Goal: Information Seeking & Learning: Learn about a topic

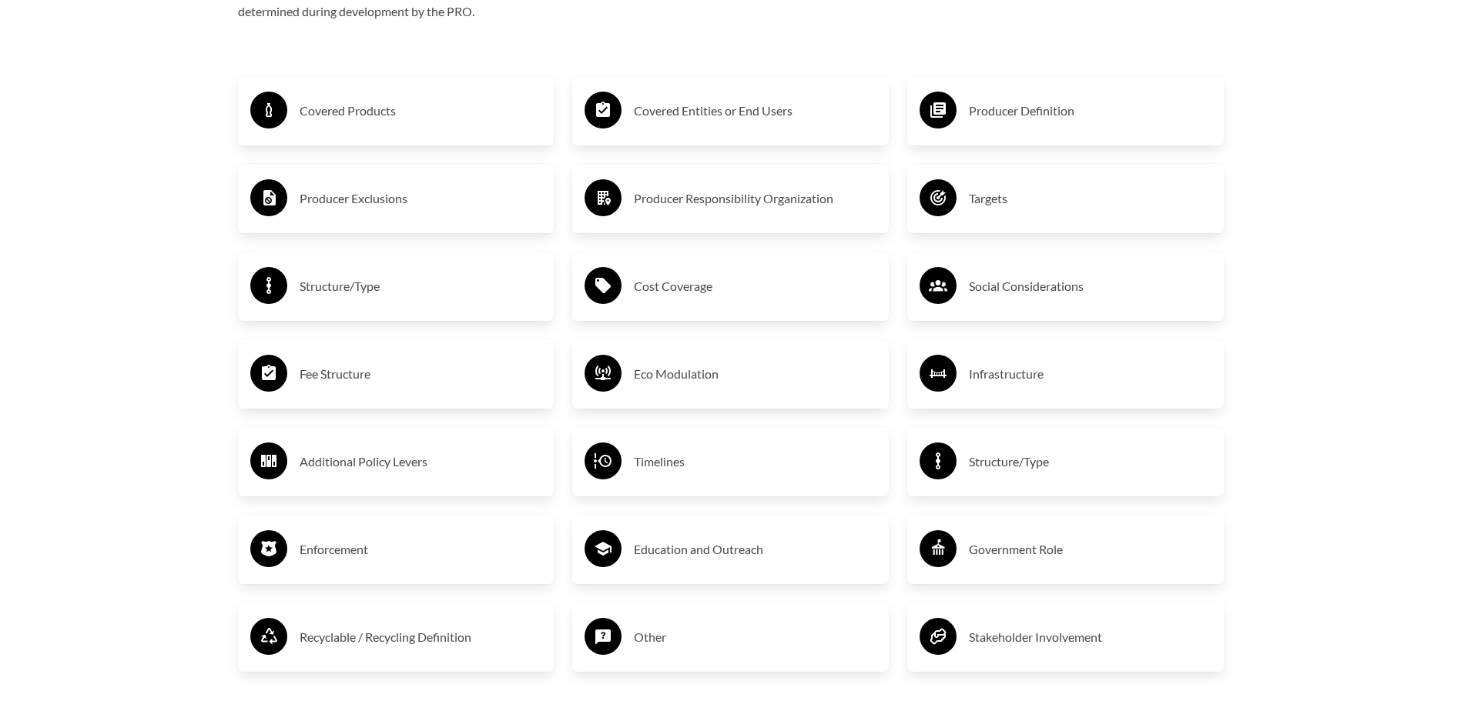
scroll to position [2695, 0]
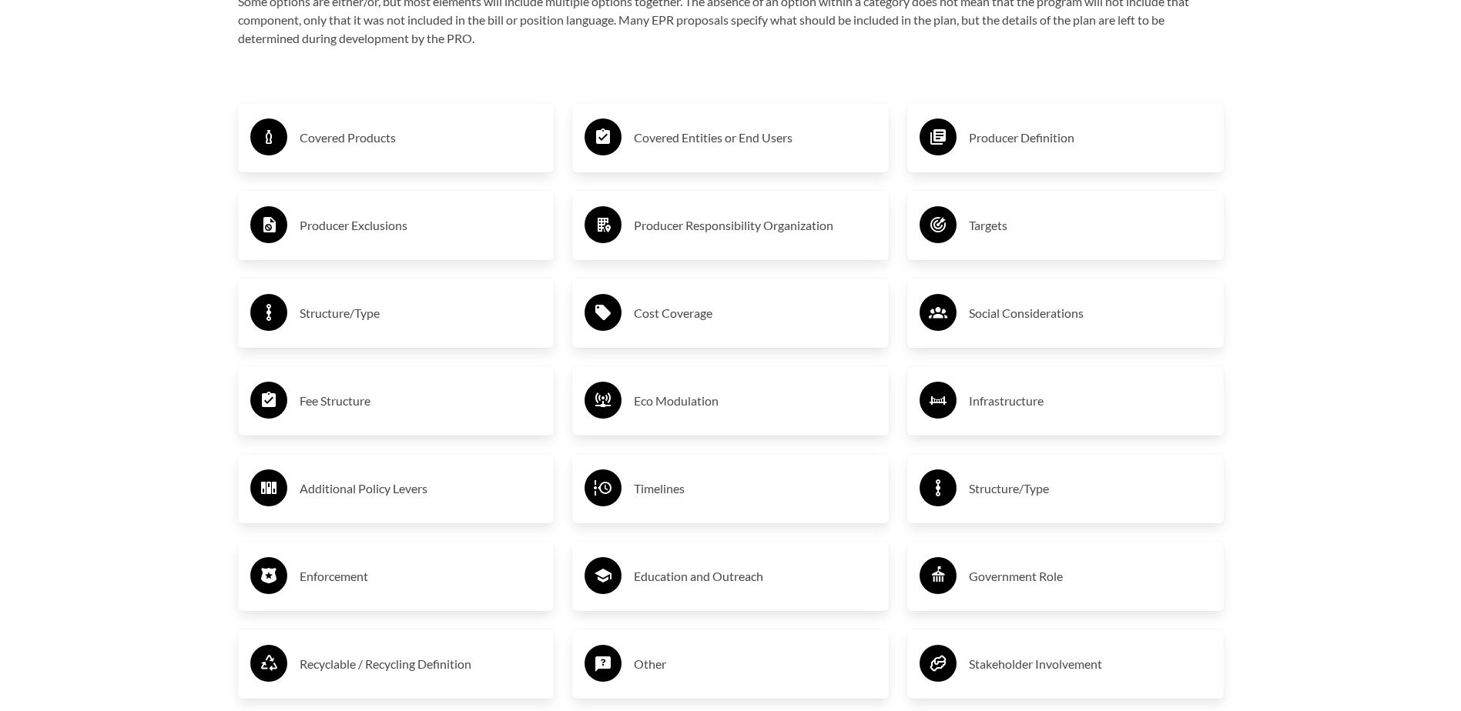
click at [1036, 149] on h3 "Producer Definition" at bounding box center [1090, 137] width 243 height 25
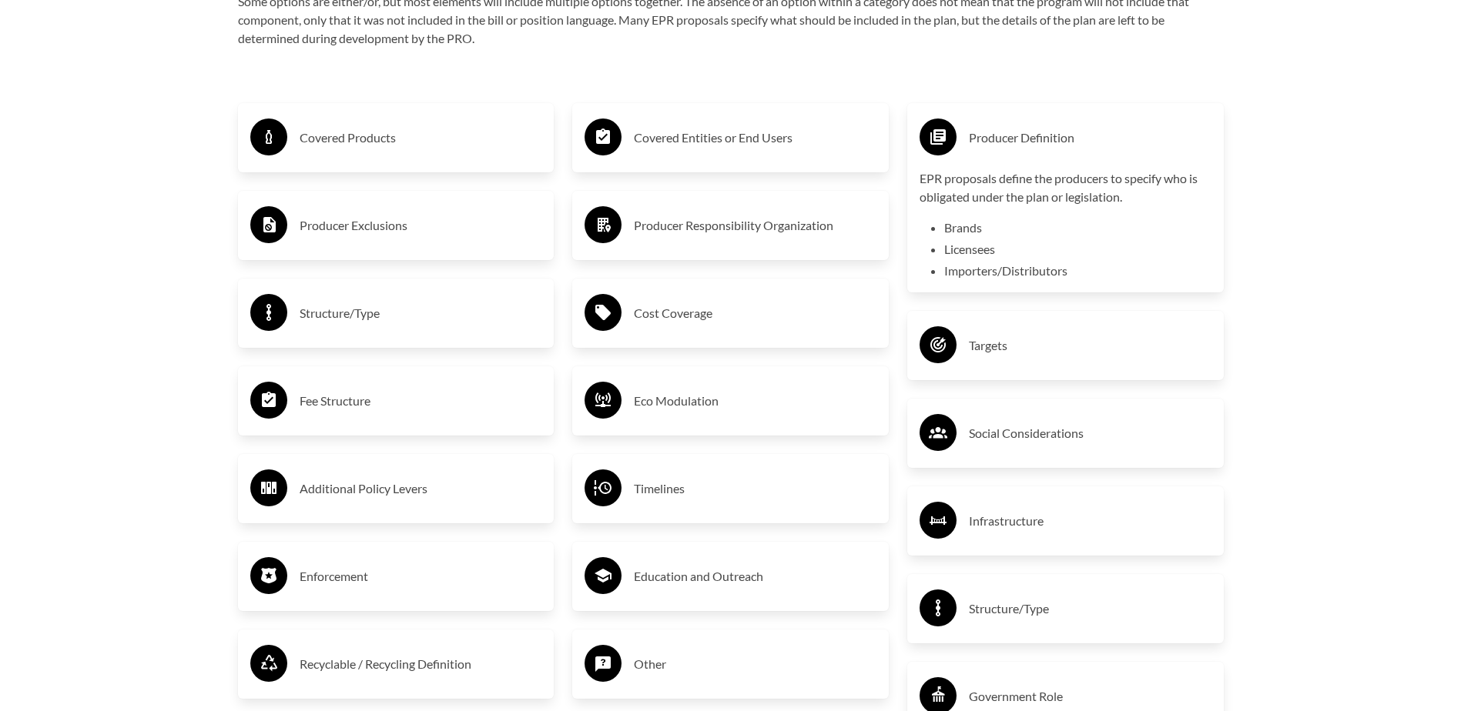
click at [1094, 217] on div "EPR proposals define the producers to specify who is obligated under the plan o…" at bounding box center [1065, 224] width 292 height 111
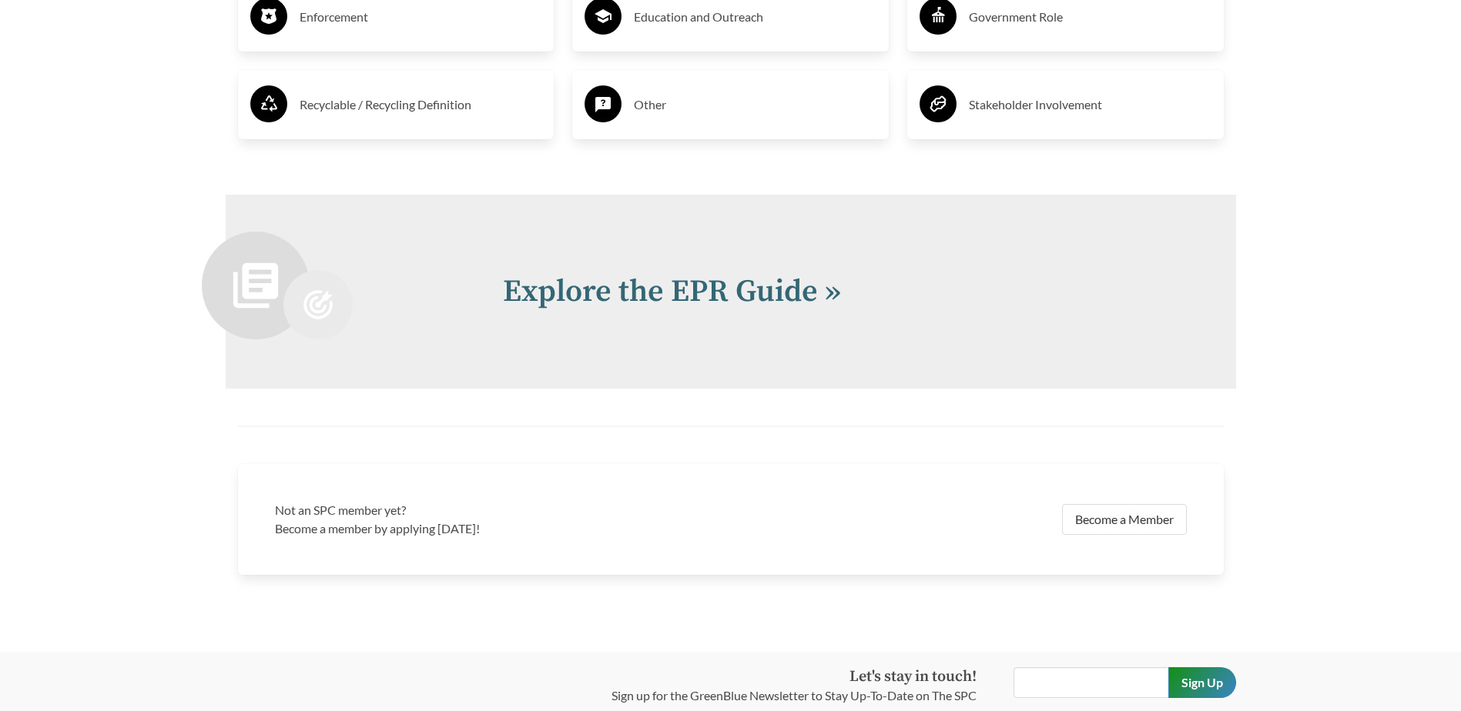
scroll to position [3387, 0]
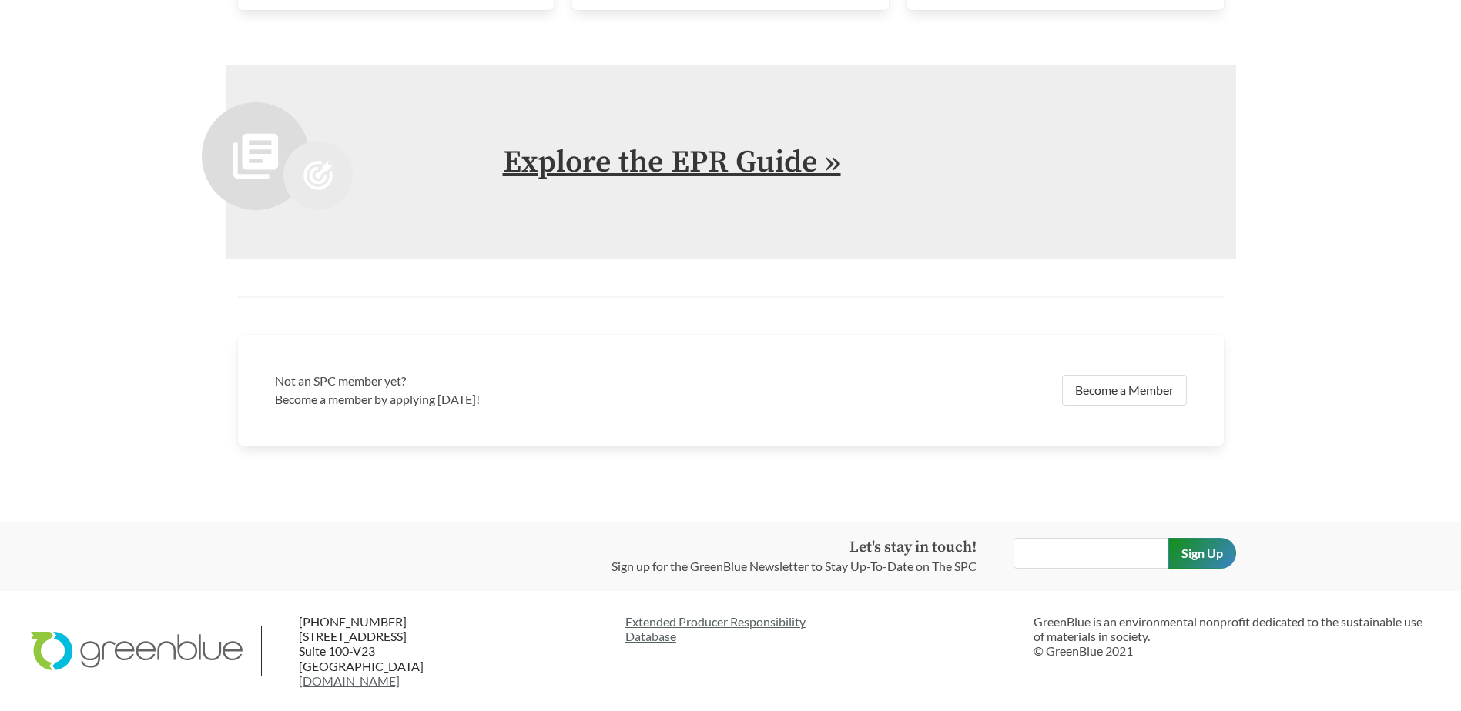
click at [791, 171] on link "Explore the EPR Guide »" at bounding box center [672, 162] width 338 height 38
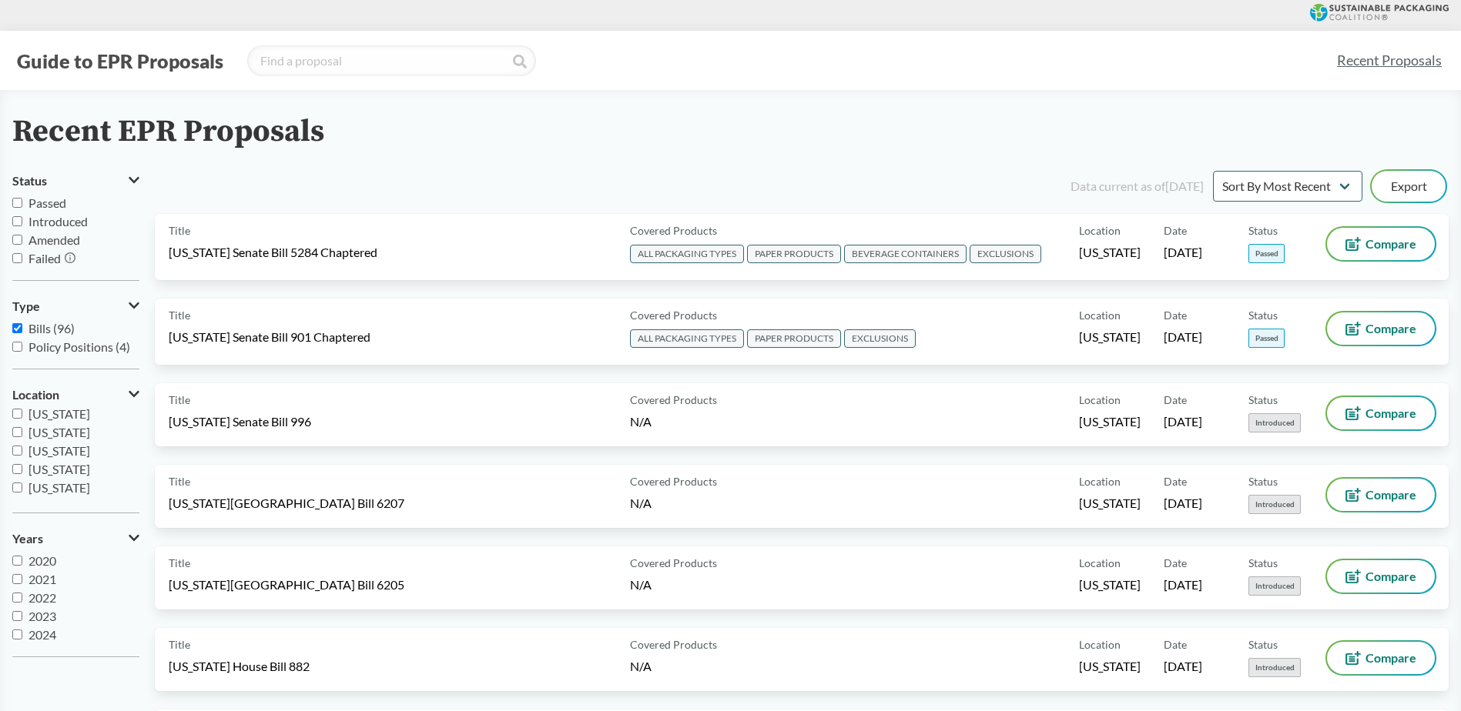
scroll to position [256, 0]
click at [72, 441] on span "[US_STATE]" at bounding box center [59, 438] width 62 height 15
click at [22, 441] on input "[US_STATE]" at bounding box center [17, 438] width 10 height 10
checkbox input "true"
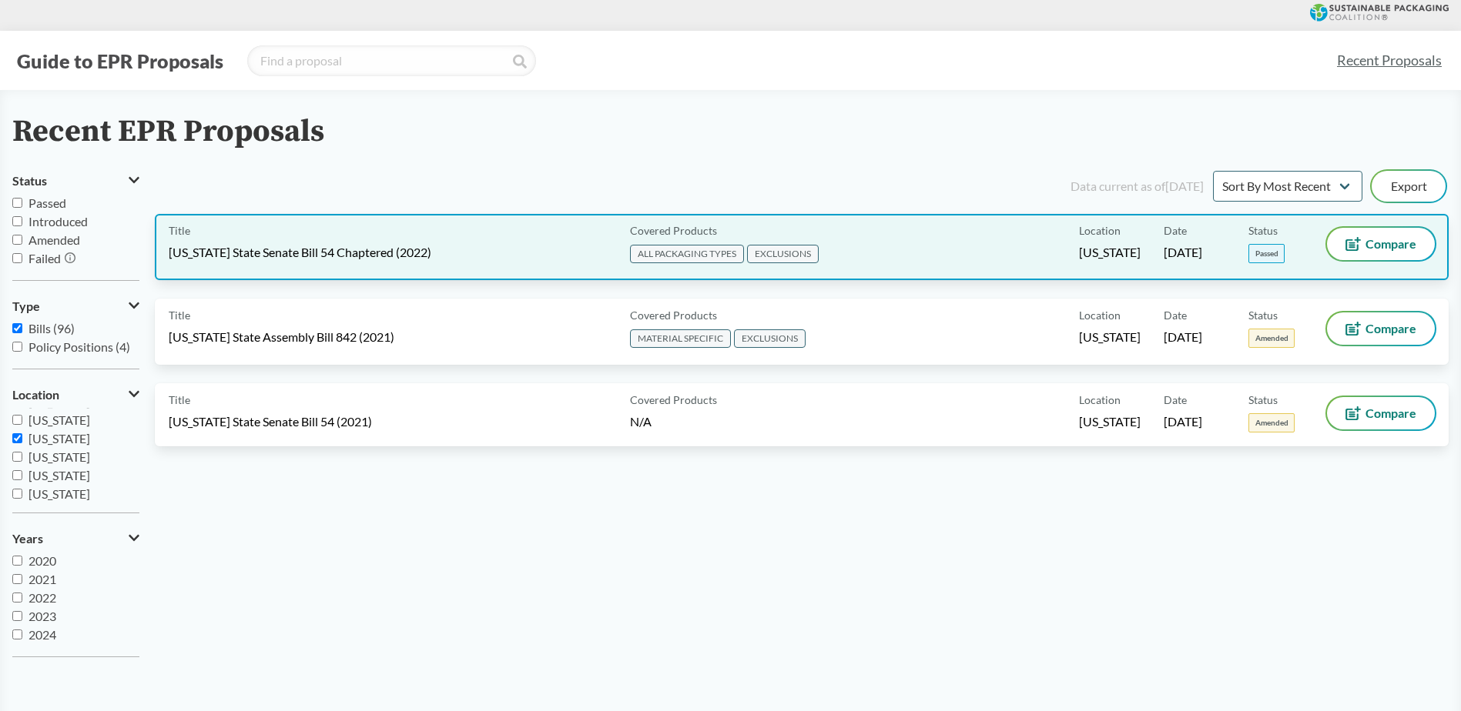
click at [1086, 243] on div "Location [US_STATE]" at bounding box center [1121, 247] width 85 height 38
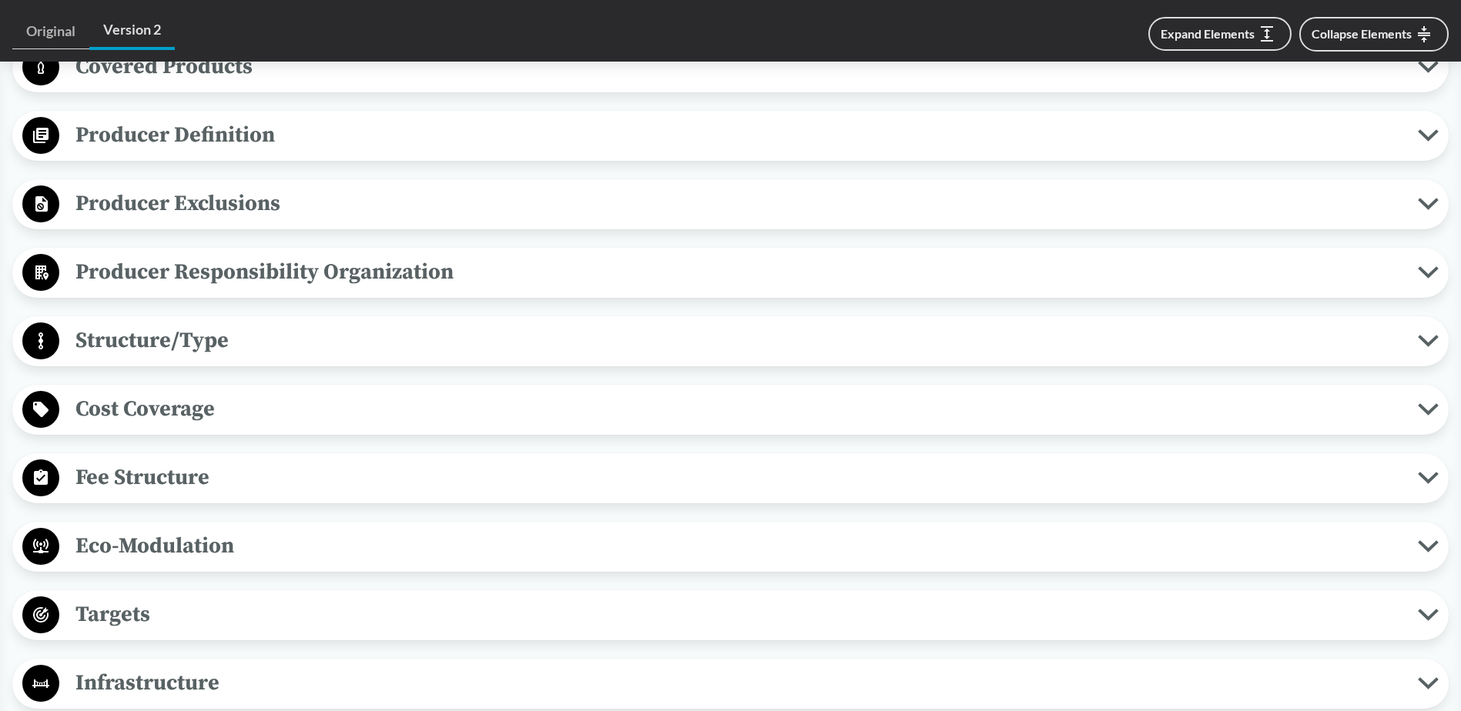
scroll to position [693, 0]
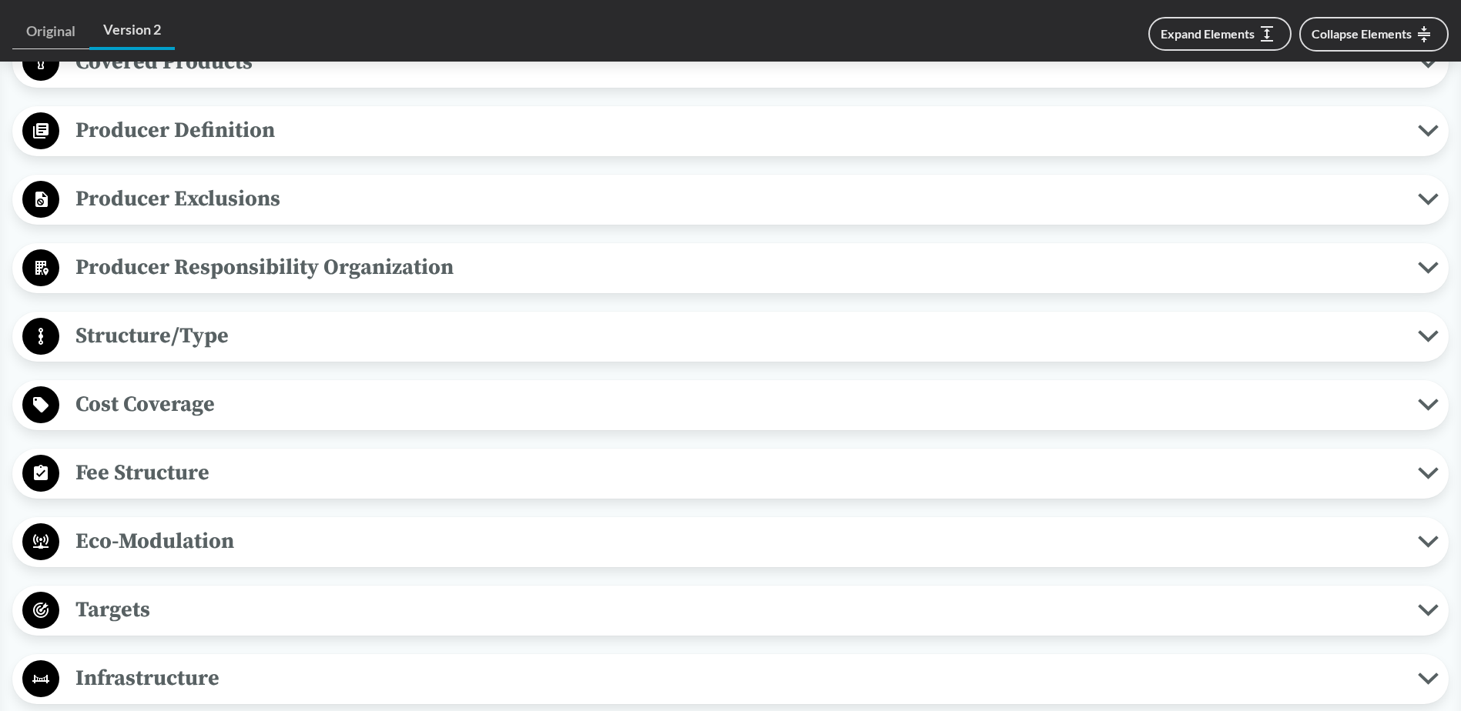
click at [178, 130] on span "Producer Definition" at bounding box center [738, 130] width 1358 height 35
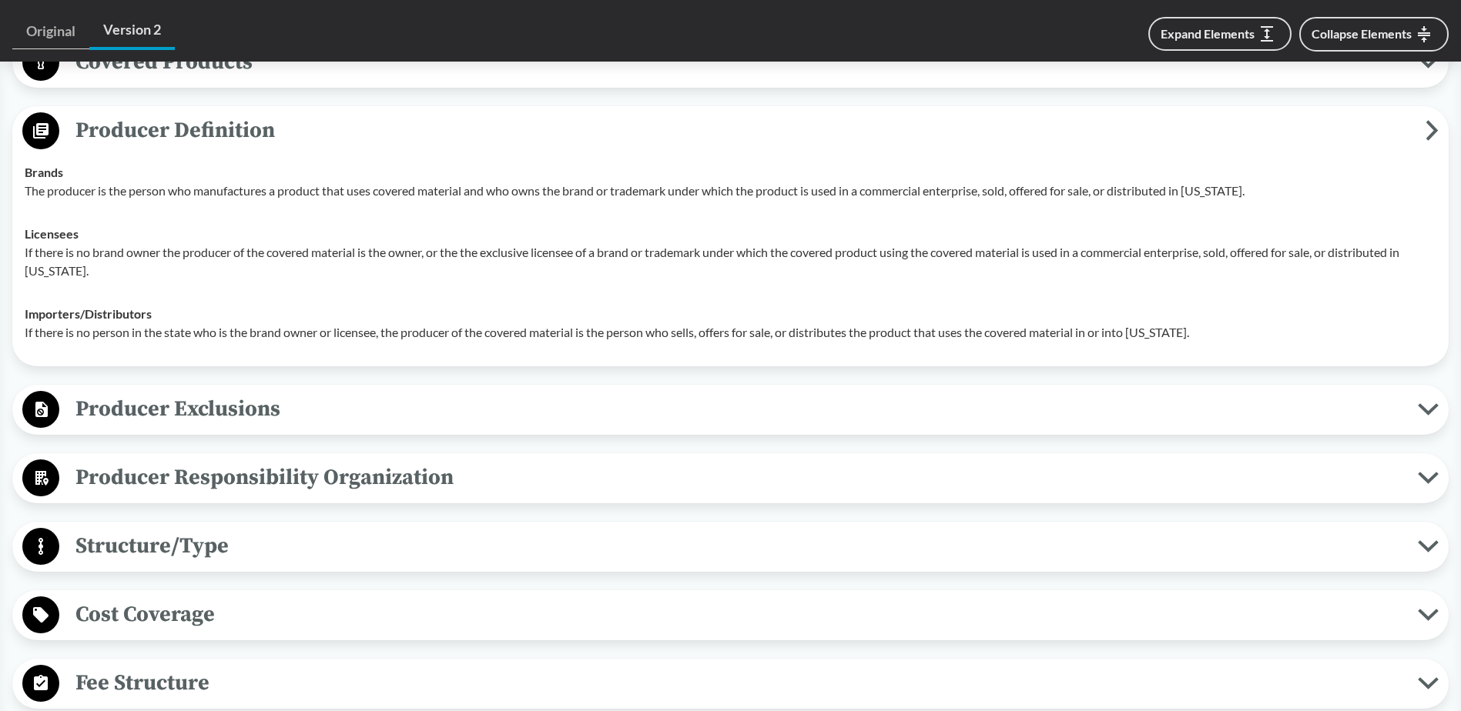
click at [162, 414] on span "Producer Exclusions" at bounding box center [738, 409] width 1358 height 35
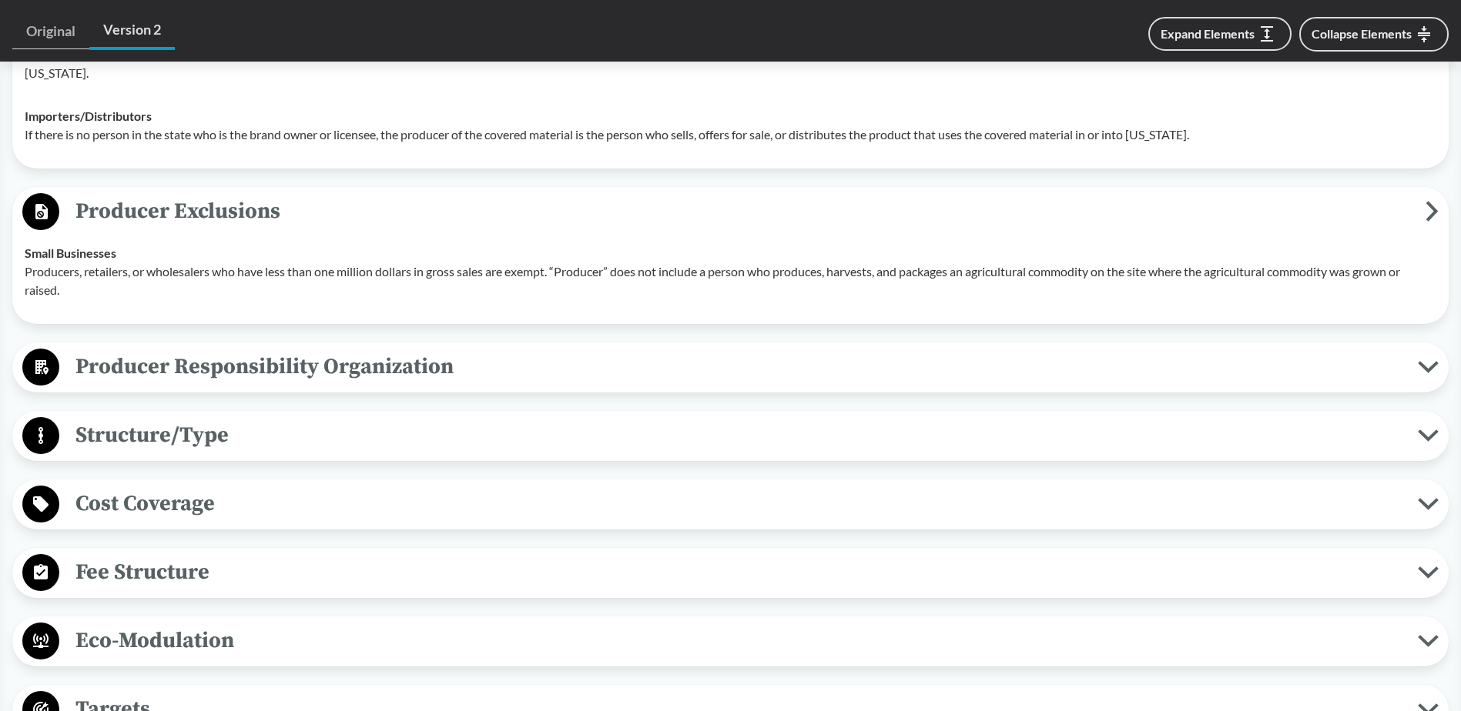
scroll to position [924, 0]
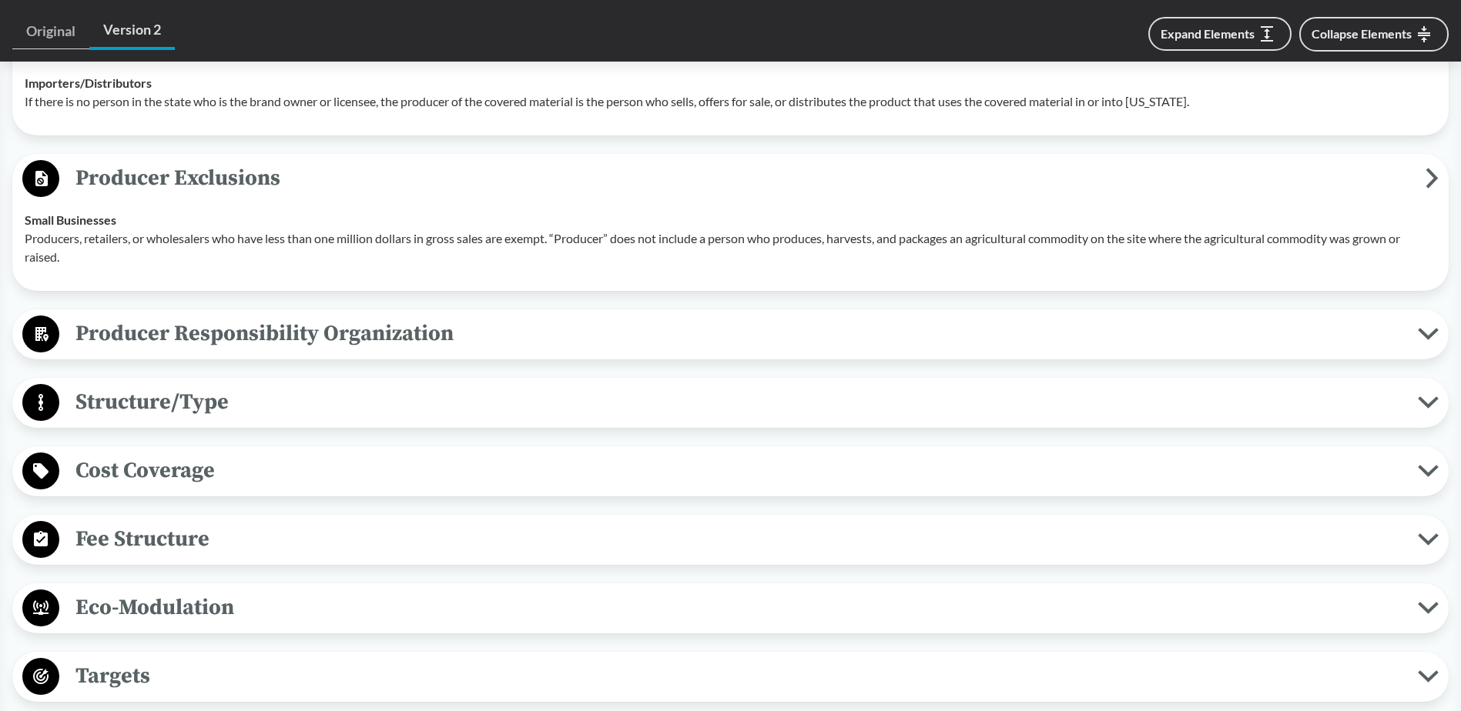
click at [322, 408] on span "Structure/Type" at bounding box center [738, 402] width 1358 height 35
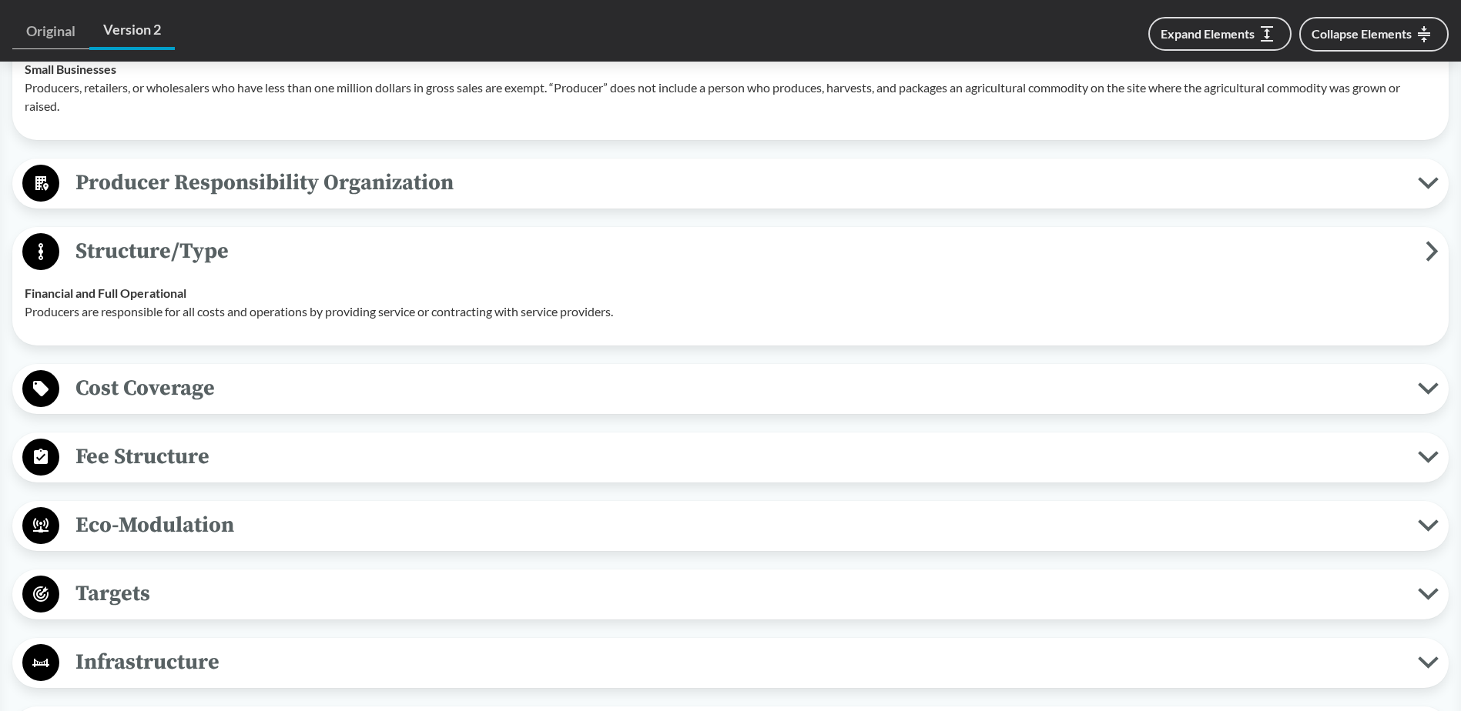
scroll to position [1078, 0]
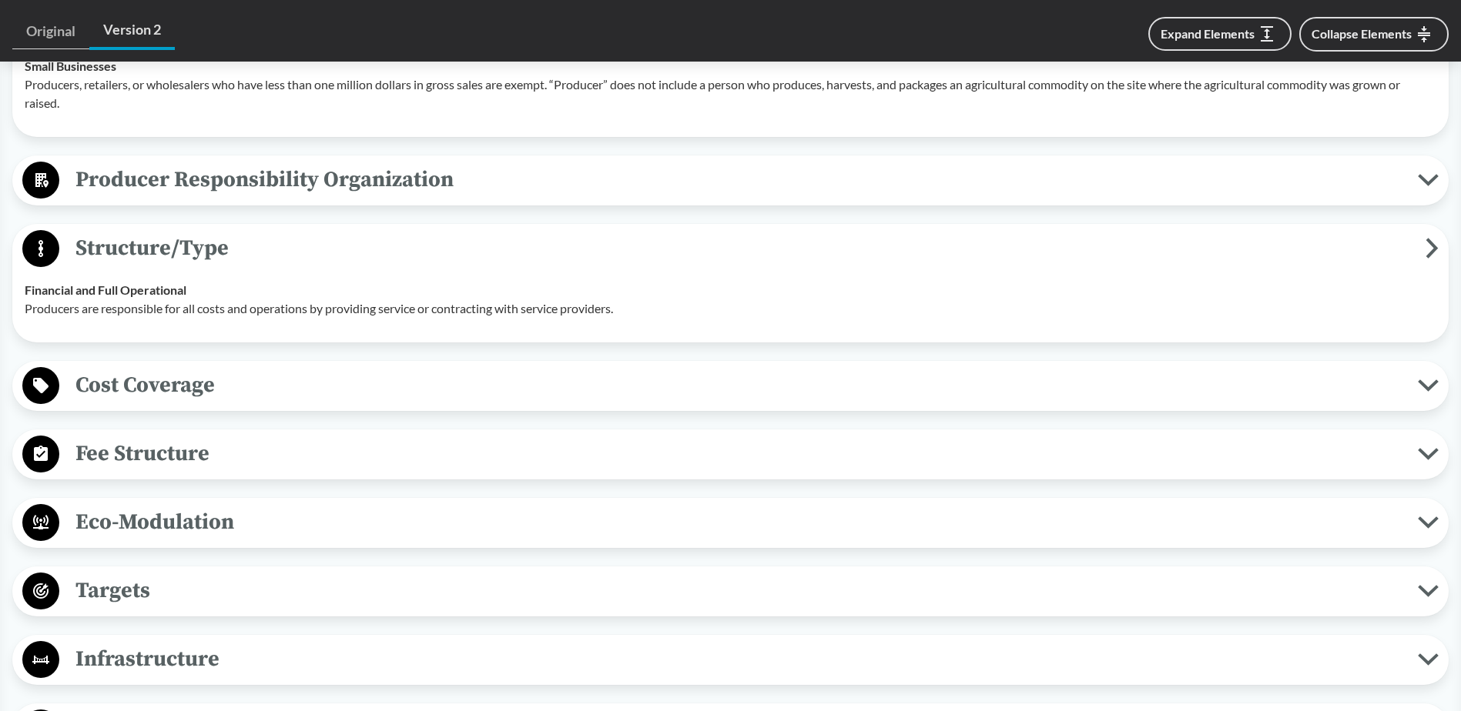
click at [373, 452] on span "Fee Structure" at bounding box center [738, 454] width 1358 height 35
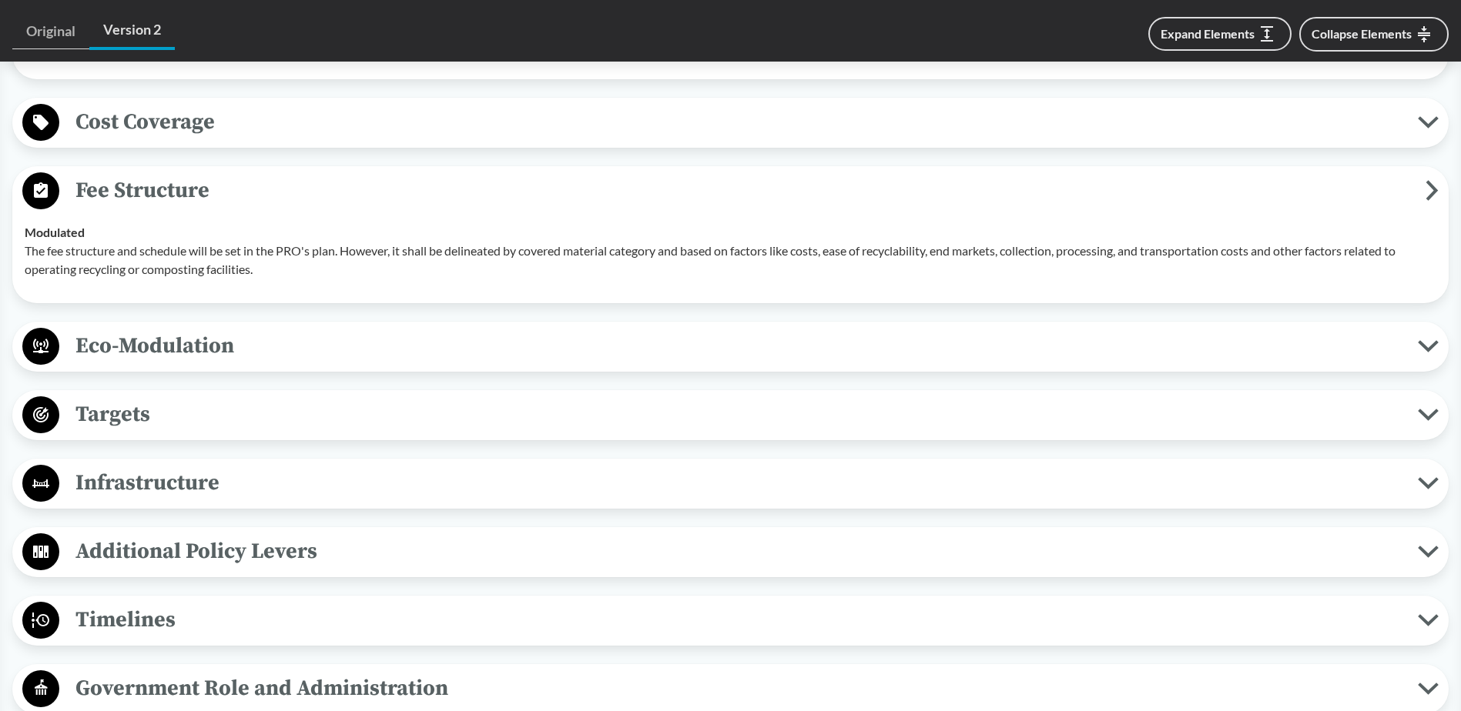
scroll to position [1386, 0]
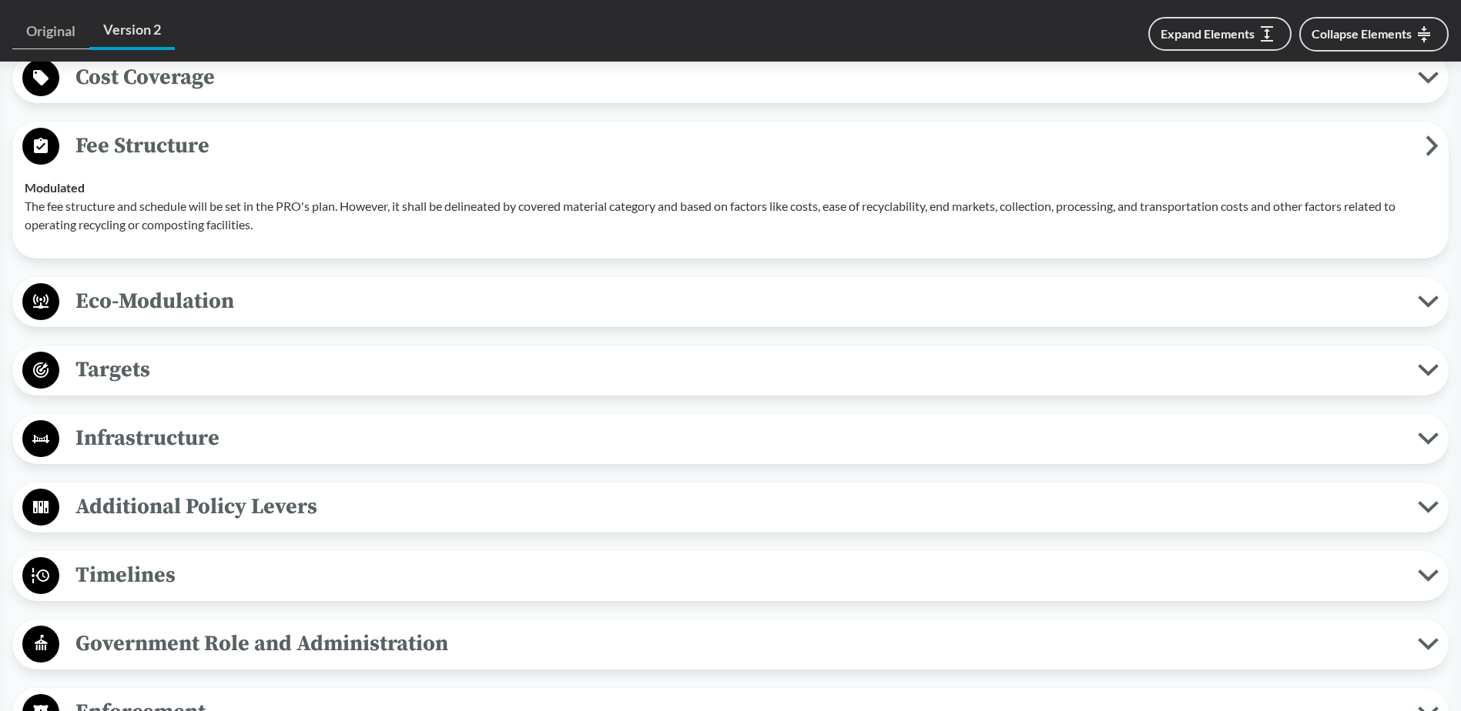
click at [346, 386] on span "Targets" at bounding box center [738, 370] width 1358 height 35
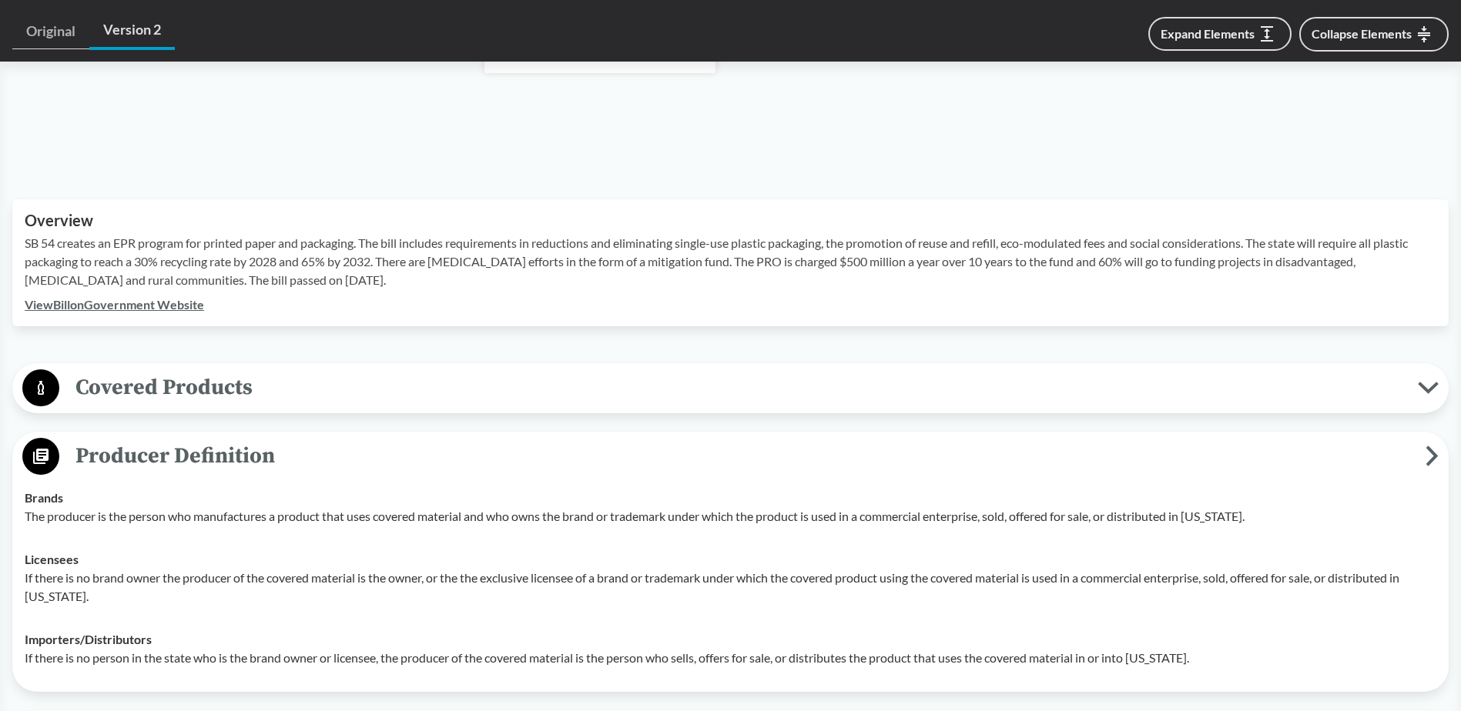
scroll to position [308, 0]
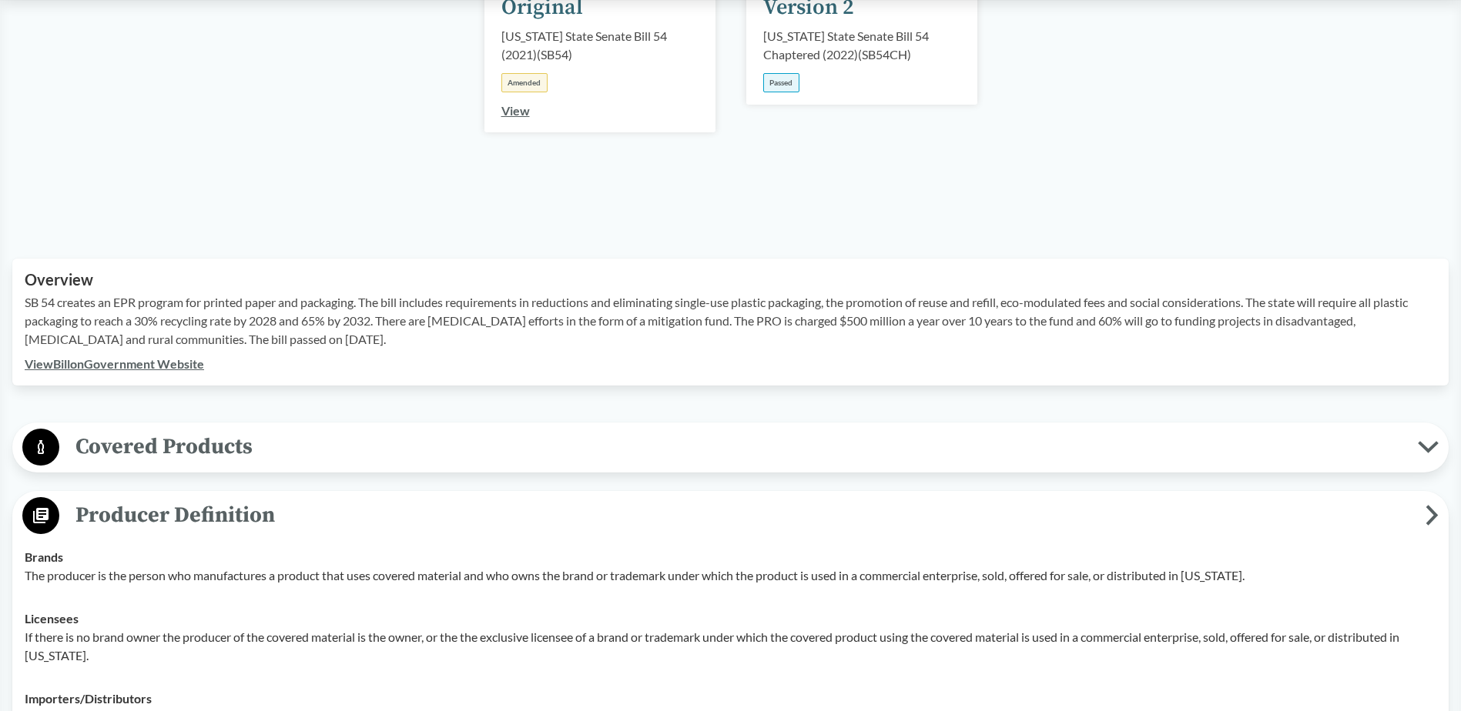
drag, startPoint x: 264, startPoint y: 445, endPoint x: 293, endPoint y: 445, distance: 28.5
click at [265, 445] on span "Covered Products" at bounding box center [738, 447] width 1358 height 35
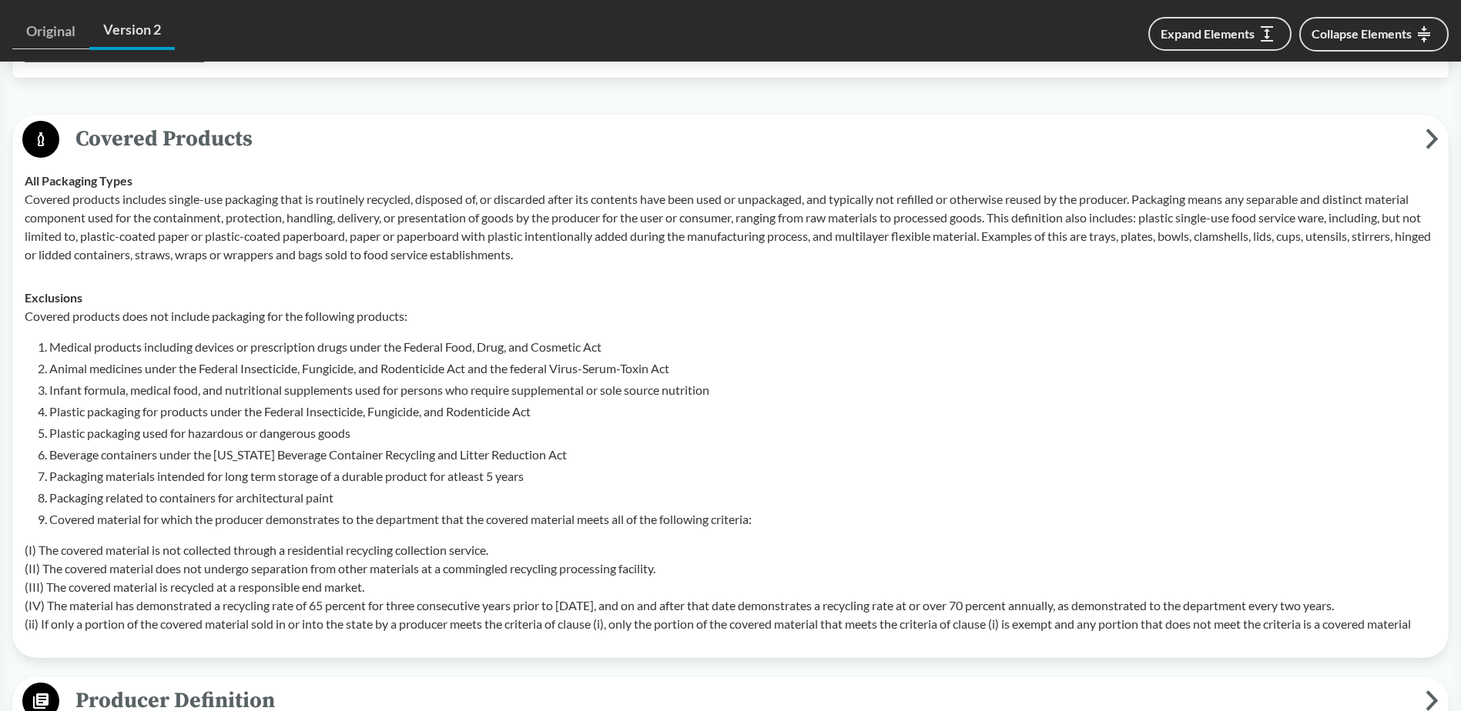
scroll to position [693, 0]
